Goal: Task Accomplishment & Management: Complete application form

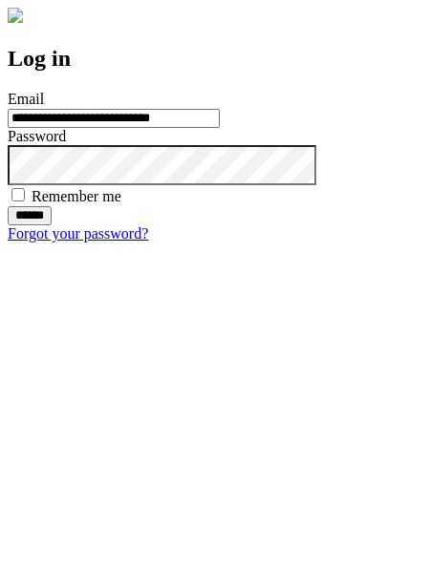
type input "**********"
click at [52, 225] on input "******" at bounding box center [30, 215] width 44 height 19
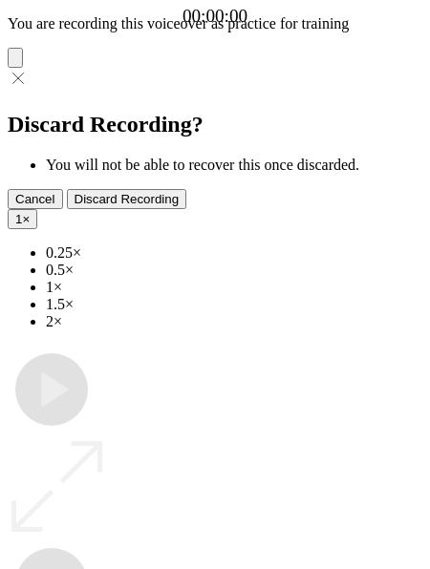
type input "**********"
